Goal: Task Accomplishment & Management: Use online tool/utility

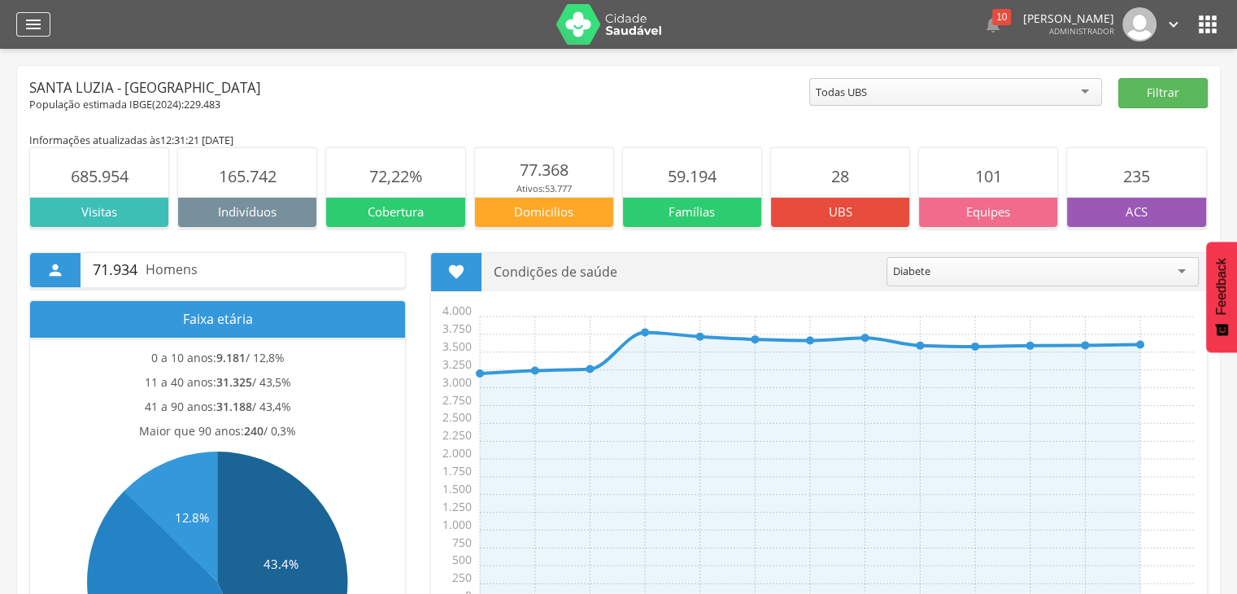
click at [36, 15] on icon "" at bounding box center [34, 25] width 20 height 20
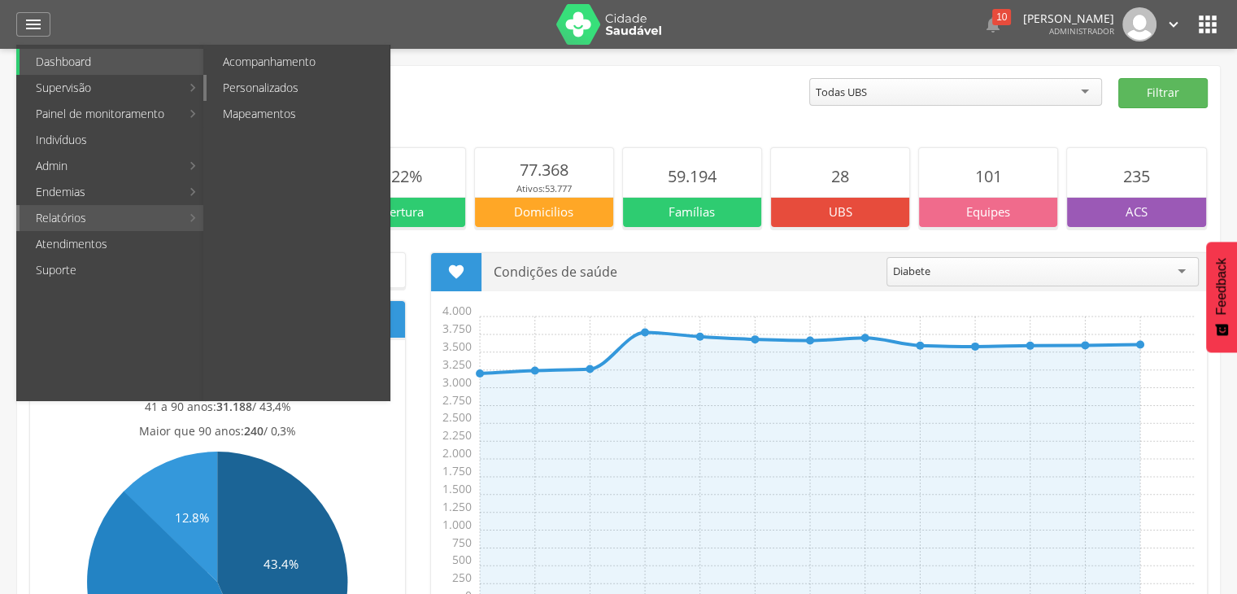
click at [250, 89] on link "Personalizados" at bounding box center [298, 88] width 183 height 26
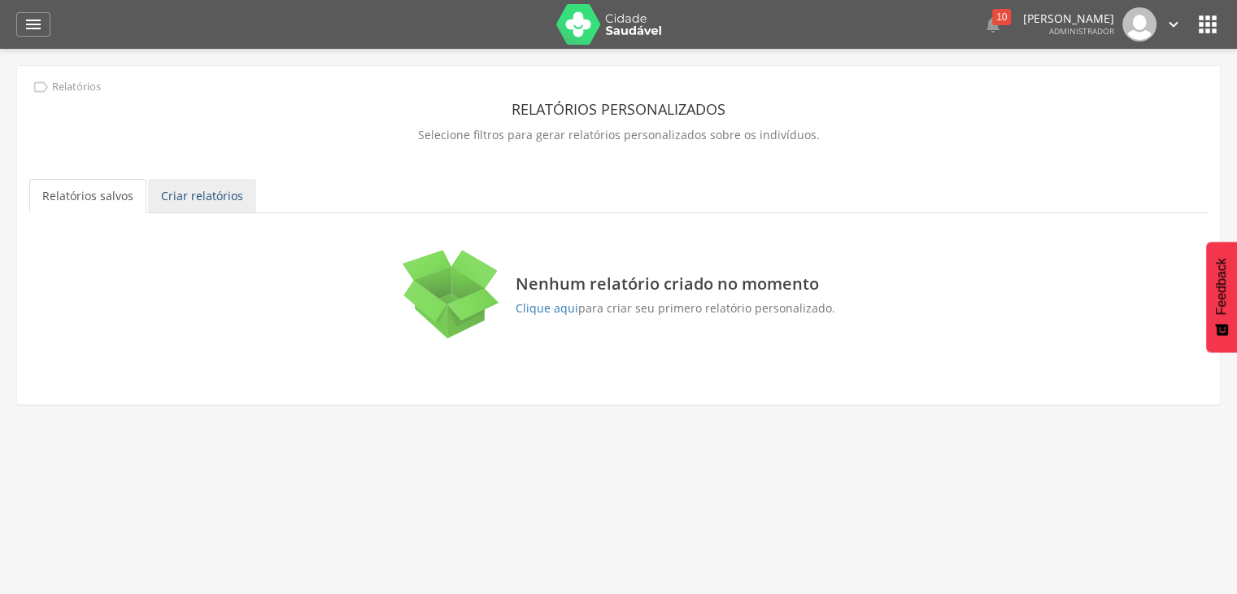
click at [189, 207] on link "Criar relatórios" at bounding box center [202, 196] width 108 height 34
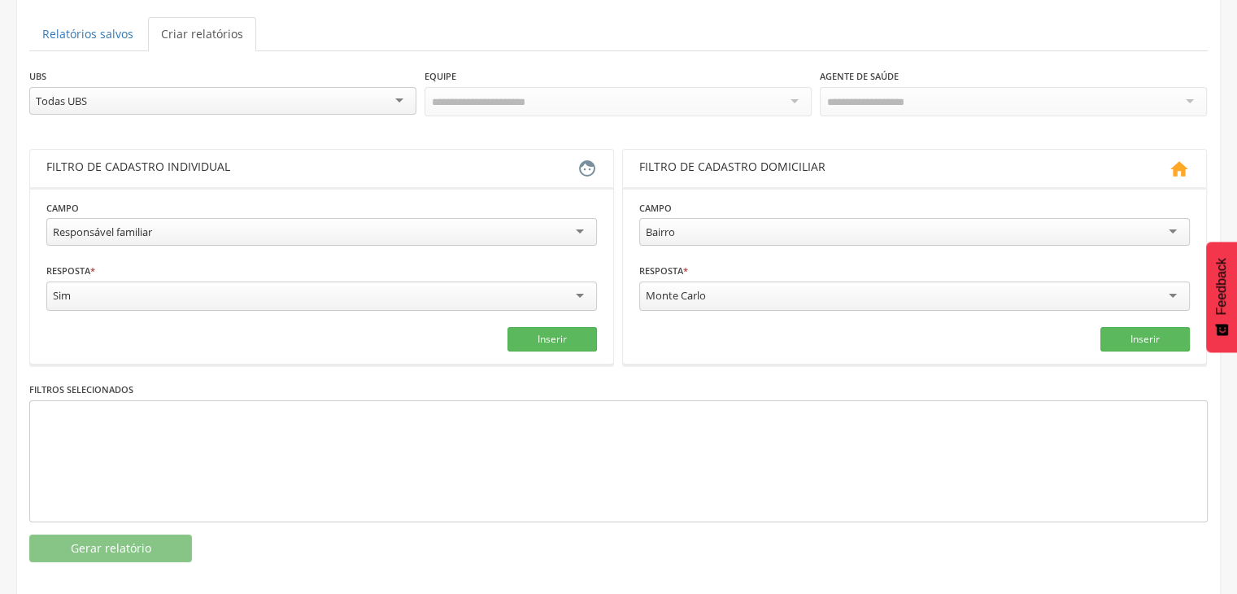
scroll to position [163, 0]
click at [220, 209] on div "**********" at bounding box center [321, 223] width 551 height 51
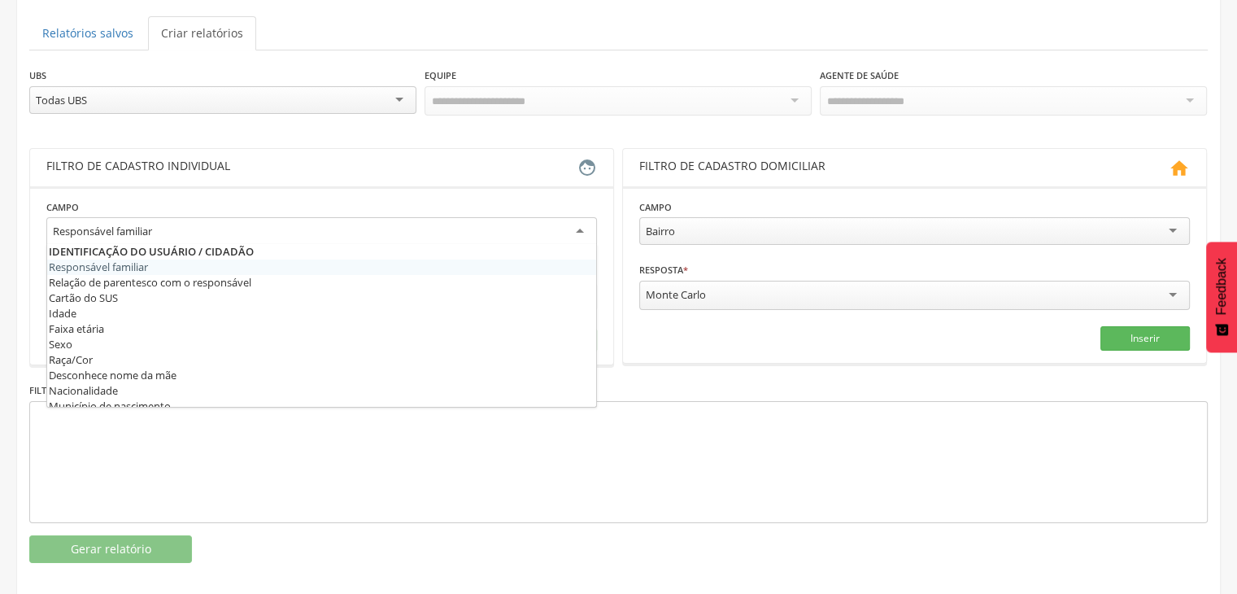
click at [211, 220] on div "Responsável familiar" at bounding box center [321, 231] width 551 height 29
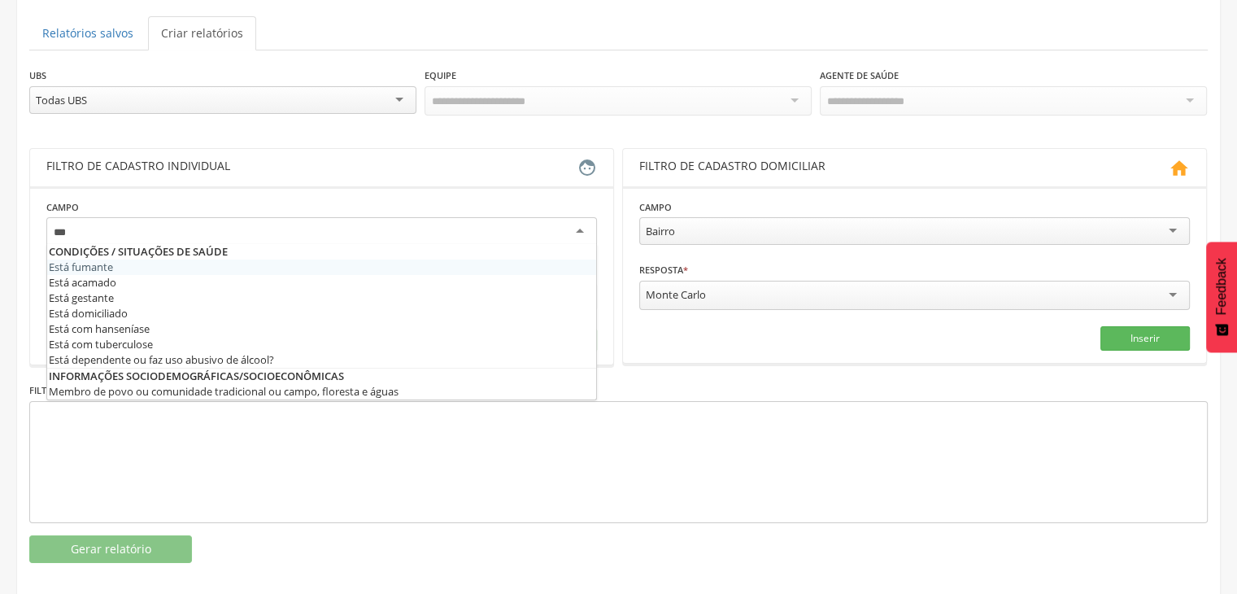
scroll to position [0, 0]
type input "****"
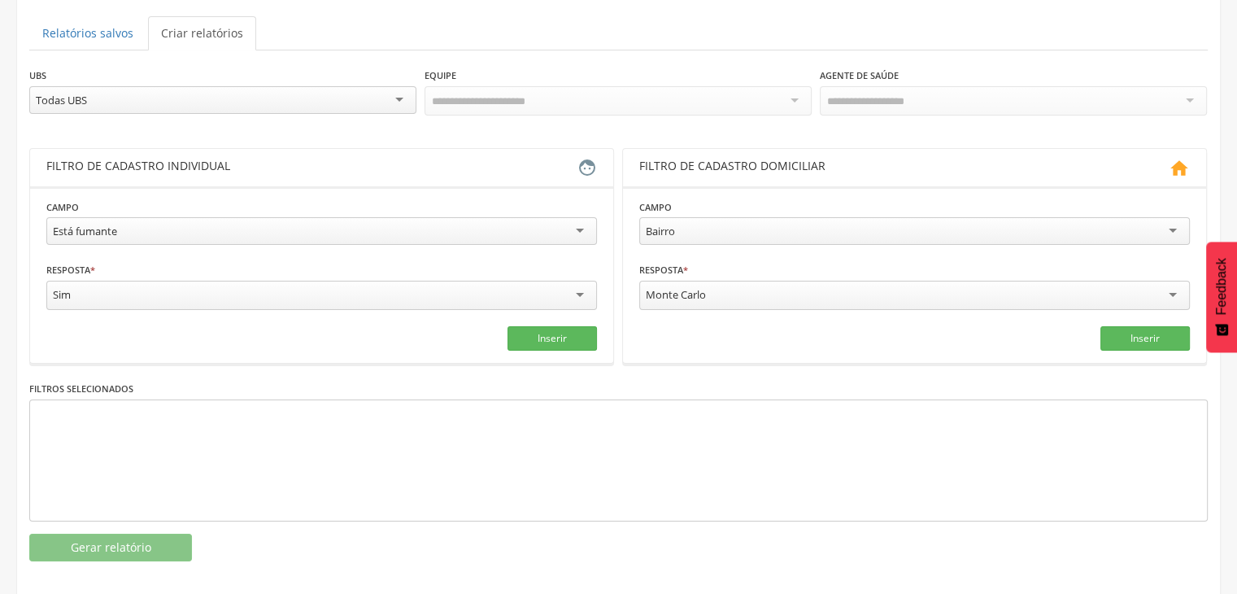
click at [81, 289] on div "Sim" at bounding box center [321, 295] width 551 height 29
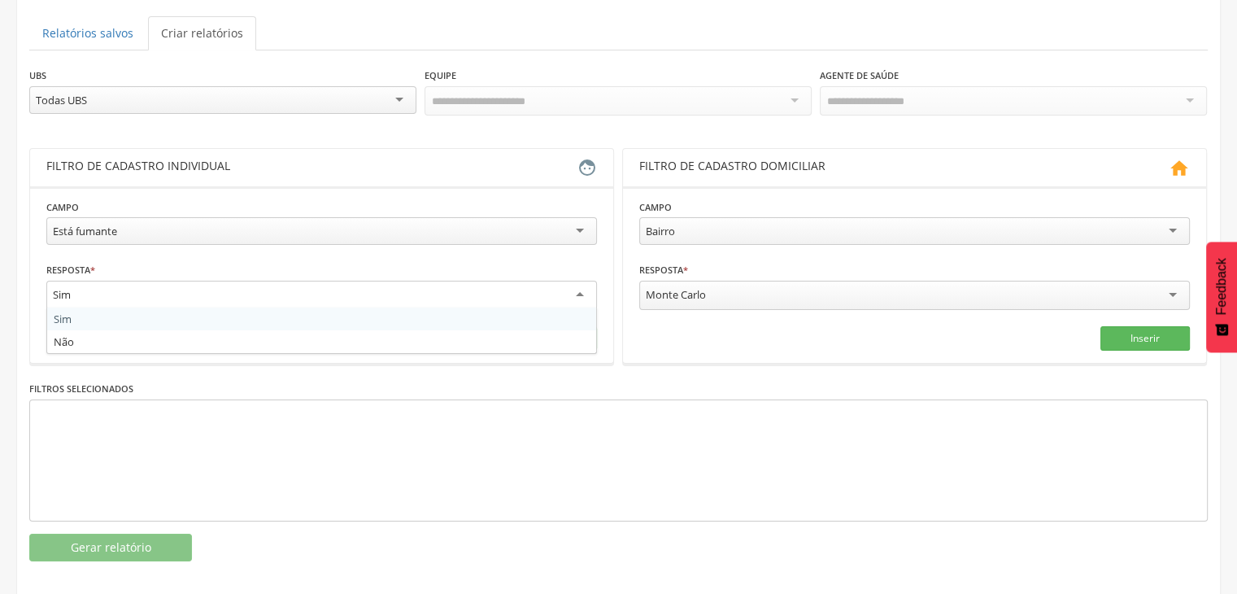
click at [81, 314] on fieldset "**********" at bounding box center [321, 274] width 551 height 152
click at [546, 324] on button "Inserir" at bounding box center [551, 336] width 89 height 24
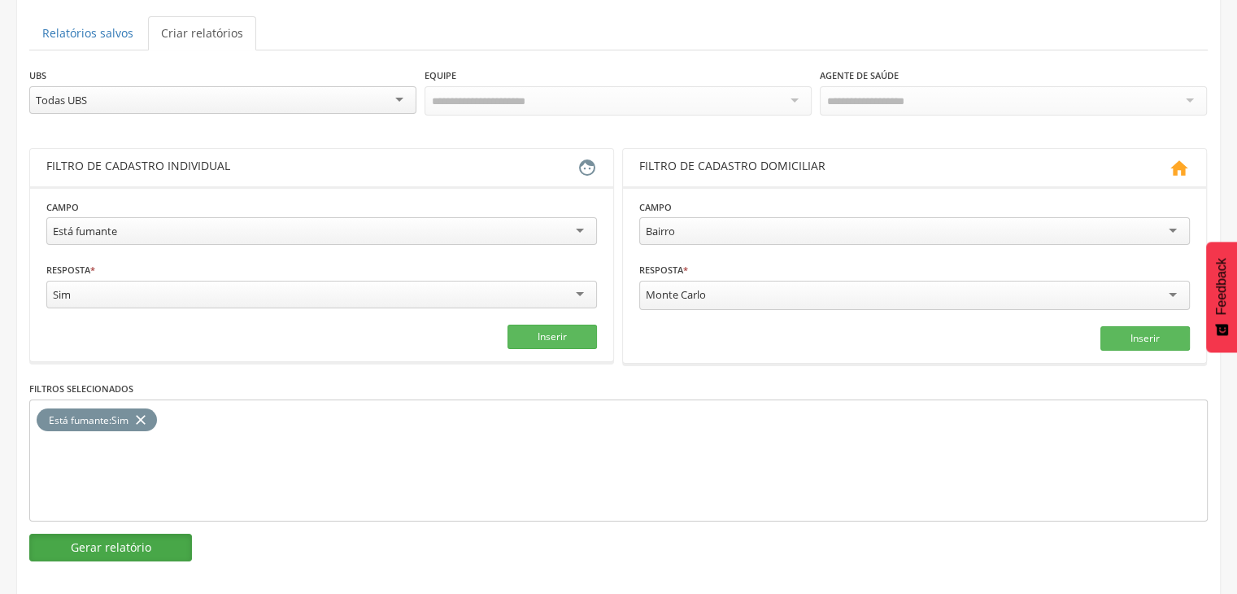
click at [169, 542] on button "Gerar relatório" at bounding box center [110, 547] width 163 height 28
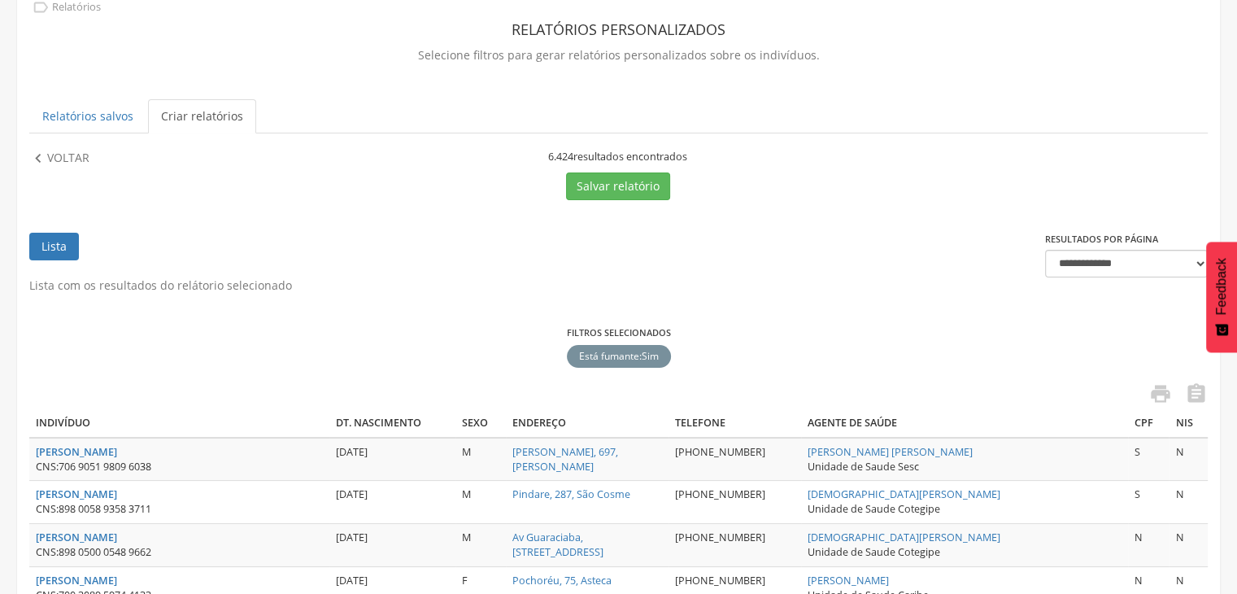
scroll to position [81, 0]
drag, startPoint x: 537, startPoint y: 157, endPoint x: 709, endPoint y: 158, distance: 172.4
click at [709, 158] on div "6.424 resultados encontrados" at bounding box center [617, 156] width 585 height 15
drag, startPoint x: 754, startPoint y: 237, endPoint x: 660, endPoint y: 257, distance: 95.5
click at [754, 238] on ul "Lista" at bounding box center [537, 254] width 1016 height 45
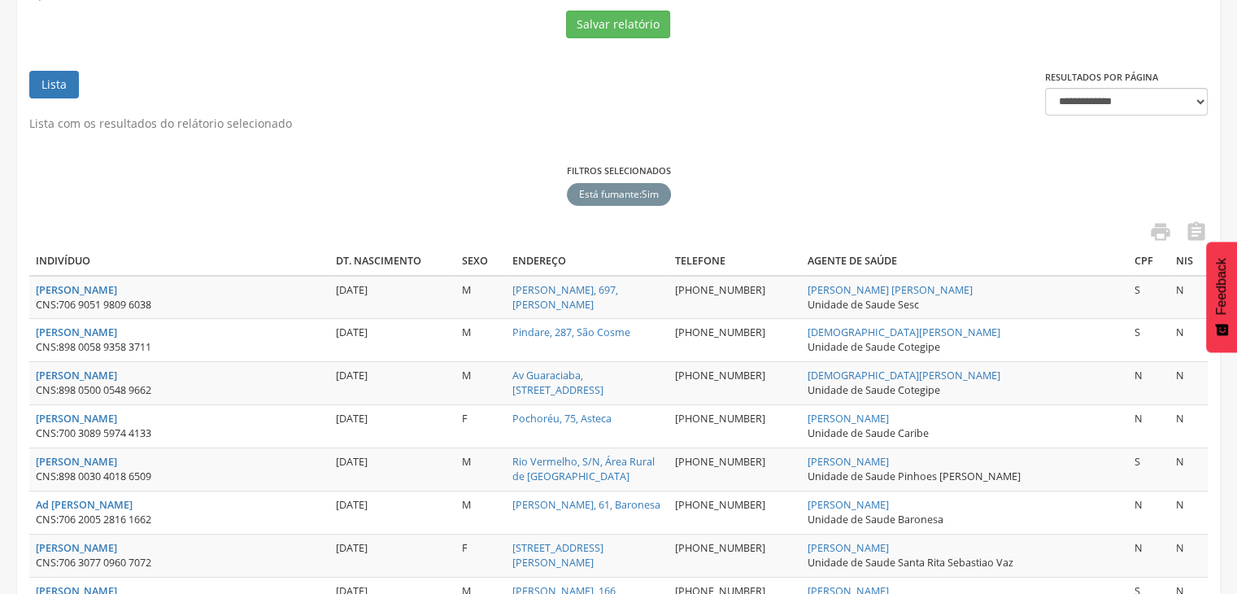
scroll to position [243, 0]
drag, startPoint x: 649, startPoint y: 283, endPoint x: 726, endPoint y: 292, distance: 77.8
click at [716, 293] on span "[PHONE_NUMBER]" at bounding box center [720, 288] width 90 height 14
drag, startPoint x: 758, startPoint y: 256, endPoint x: 871, endPoint y: 262, distance: 113.2
click at [871, 262] on tr "Indivíduo Dt. Nascimento Sexo Endereço Telefone Agente de Saúde Cpf Nis" at bounding box center [618, 260] width 1178 height 28
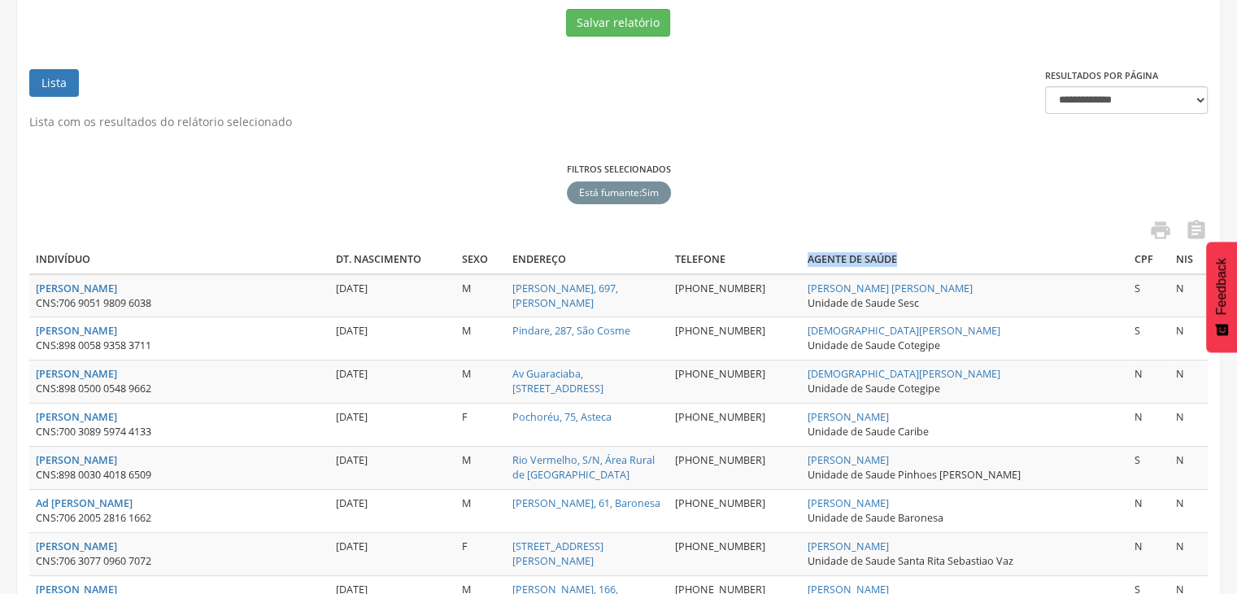
drag, startPoint x: 771, startPoint y: 303, endPoint x: 898, endPoint y: 305, distance: 126.9
click at [898, 305] on td "[PERSON_NAME] [PERSON_NAME] Unidade de Saude Sesc" at bounding box center [964, 295] width 327 height 43
click at [838, 308] on td "[PERSON_NAME] [PERSON_NAME] Unidade de Saude Sesc" at bounding box center [964, 295] width 327 height 43
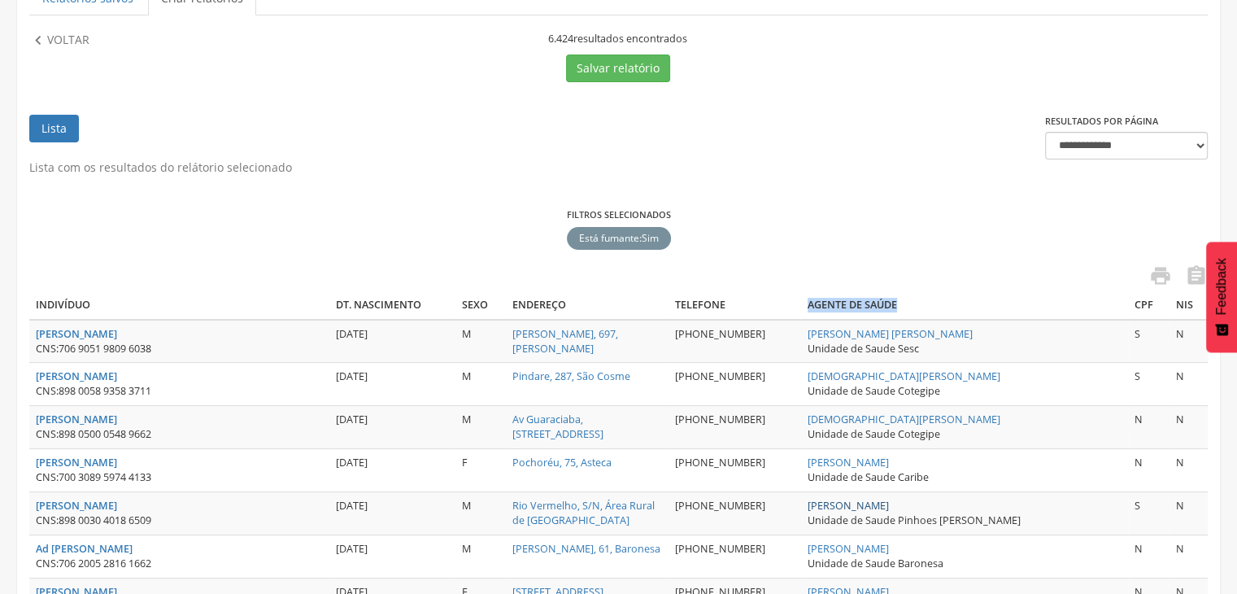
scroll to position [0, 0]
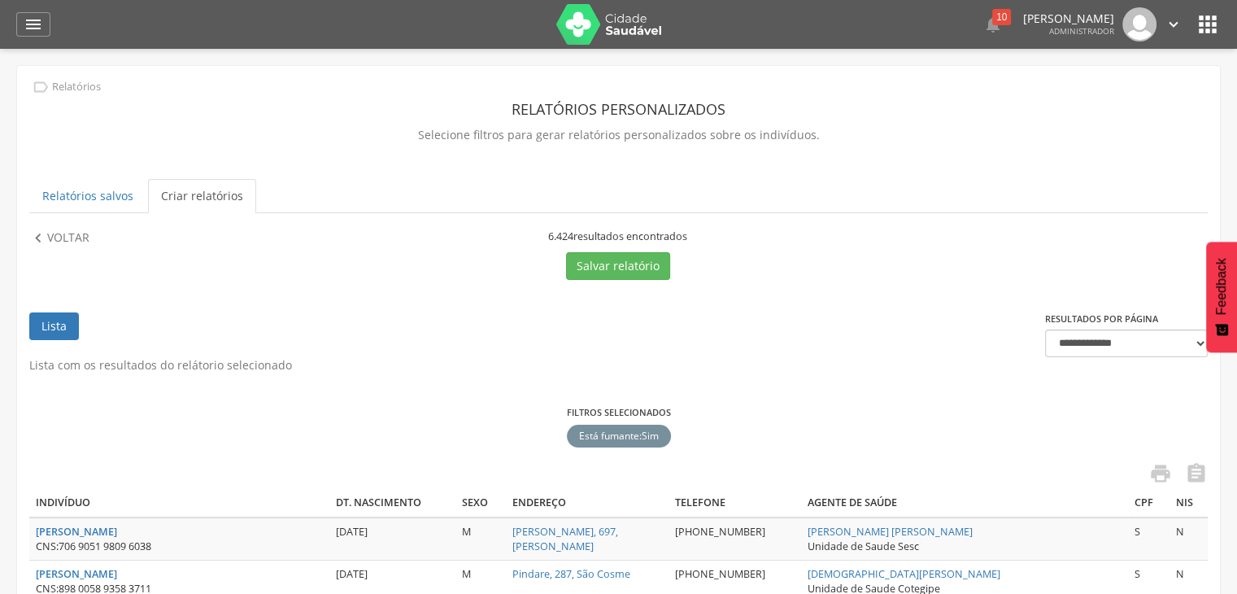
click at [1211, 14] on icon "" at bounding box center [1208, 24] width 26 height 26
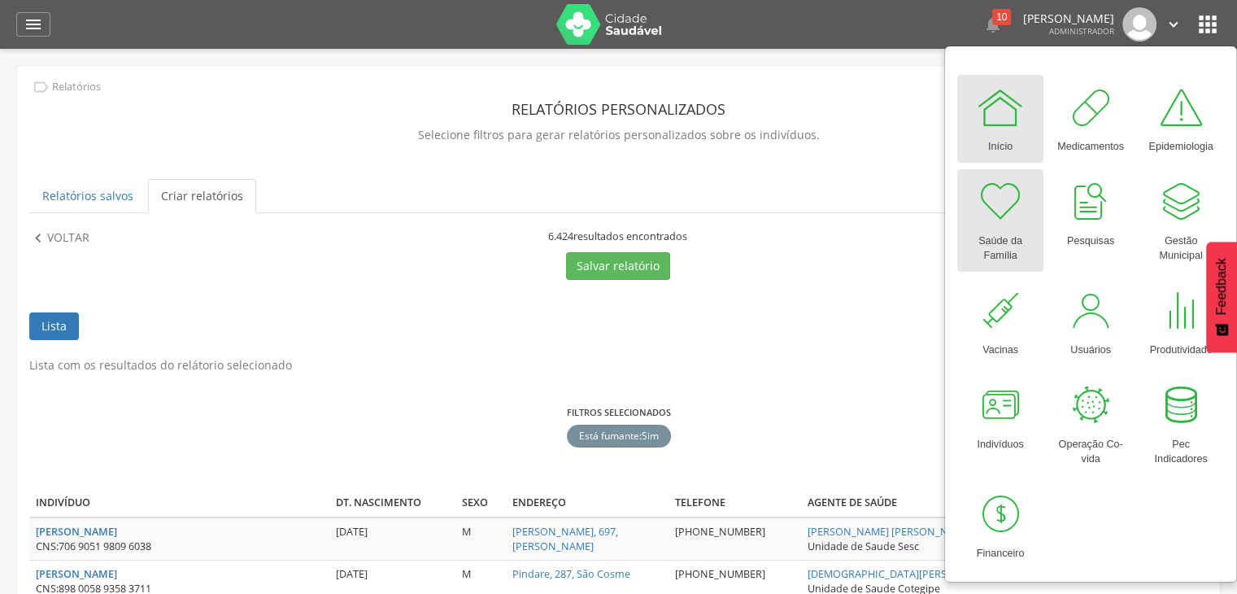
click at [1012, 235] on div "Saúde da Família" at bounding box center [1000, 244] width 70 height 37
